Goal: Check status

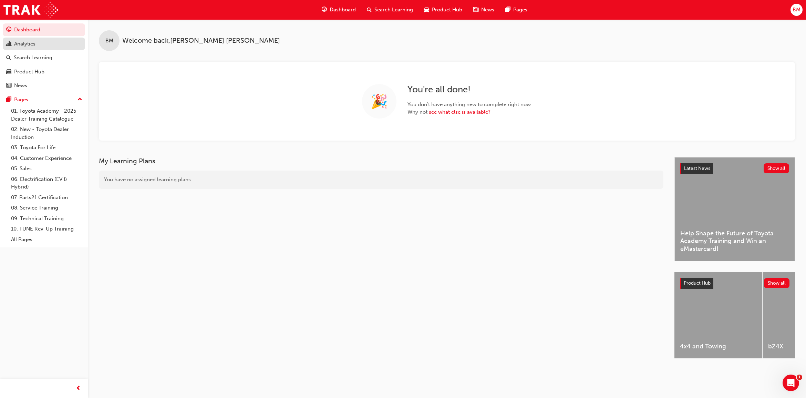
click at [35, 42] on div "Analytics" at bounding box center [24, 44] width 21 height 8
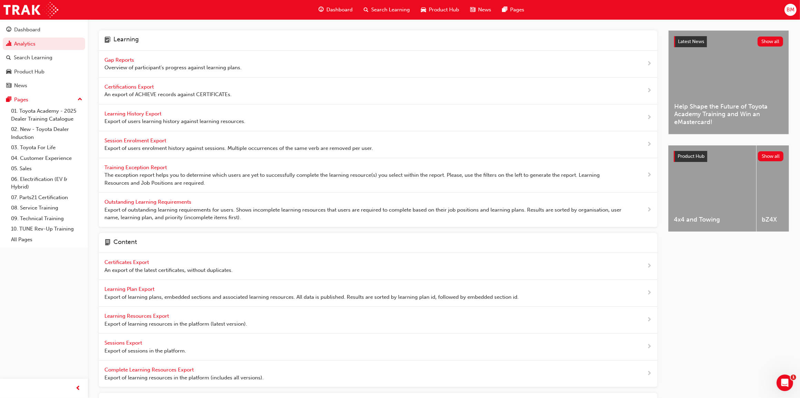
click at [118, 61] on span "Gap Reports" at bounding box center [119, 60] width 31 height 6
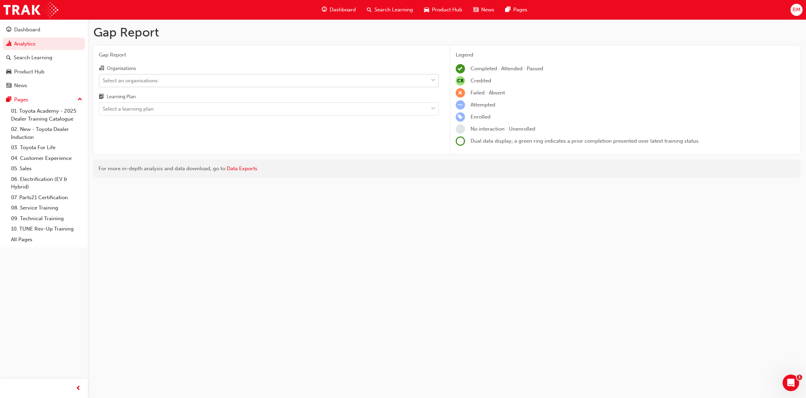
click at [121, 79] on div "Select an organisations" at bounding box center [130, 80] width 55 height 8
click at [103, 79] on input "Organisations Select an organisations" at bounding box center [103, 80] width 1 height 6
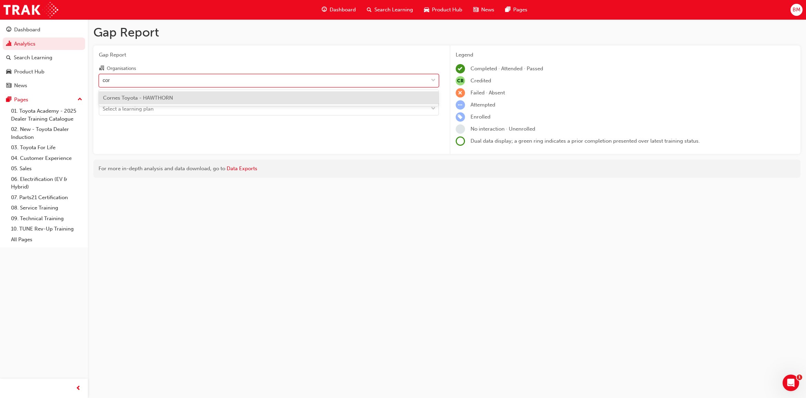
type input "corn"
click at [136, 99] on span "Cornes Toyota - HAWTHORN" at bounding box center [138, 98] width 70 height 6
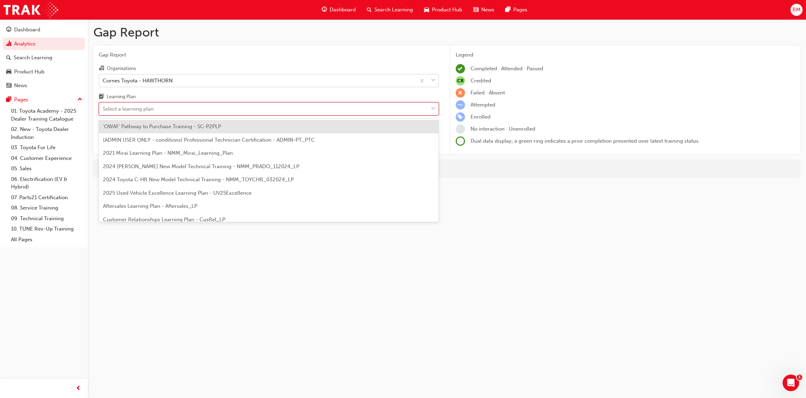
click at [138, 109] on div "Select a learning plan" at bounding box center [128, 109] width 51 height 8
click at [103, 109] on input "Learning Plan option 'OWAF' Pathway to Purchase Training - SC-P2PLP focused, 1 …" at bounding box center [103, 109] width 1 height 6
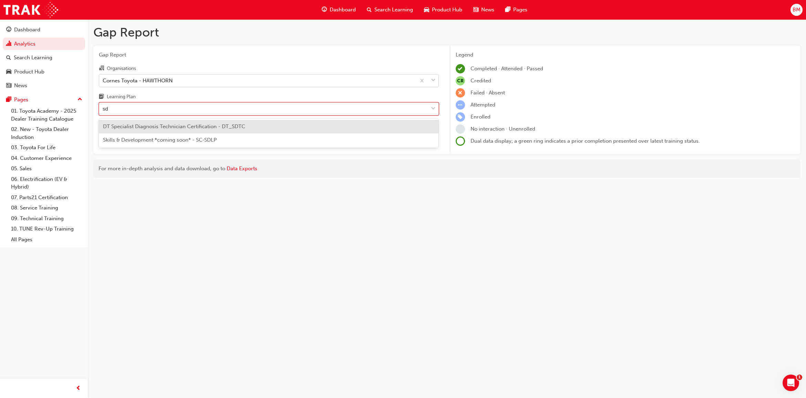
type input "sdt"
click at [154, 123] on div "DT Specialist Diagnosis Technician Certification - DT_SDTC" at bounding box center [269, 126] width 340 height 13
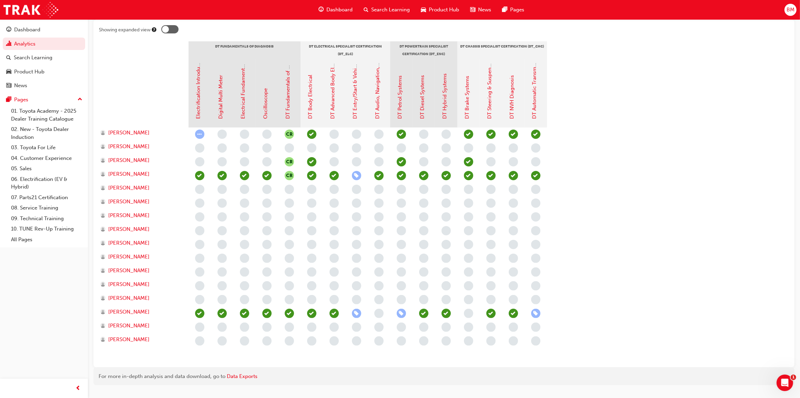
scroll to position [155, 0]
